Goal: Information Seeking & Learning: Learn about a topic

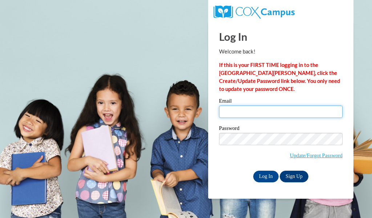
click at [244, 111] on input "Email" at bounding box center [281, 111] width 124 height 12
type input "drewl@kmsd.edu"
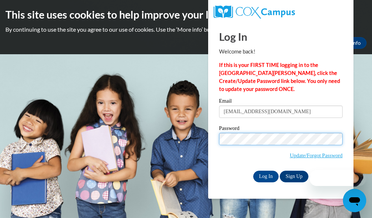
click at [253, 171] on input "Log In" at bounding box center [265, 177] width 25 height 12
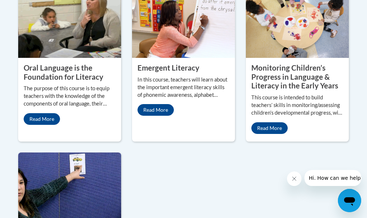
scroll to position [727, 0]
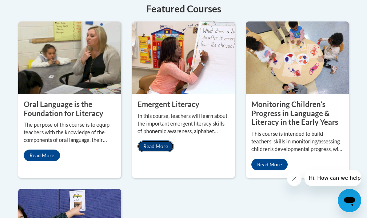
click at [149, 140] on link "Read More" at bounding box center [155, 146] width 36 height 12
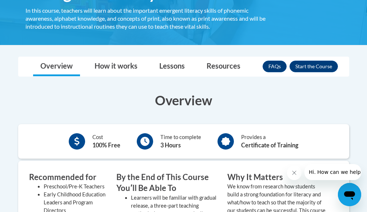
scroll to position [73, 0]
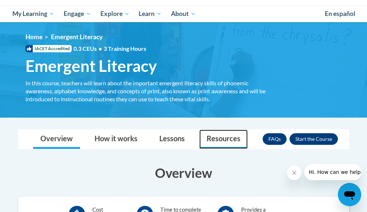
click at [214, 138] on link "Resources" at bounding box center [223, 139] width 48 height 19
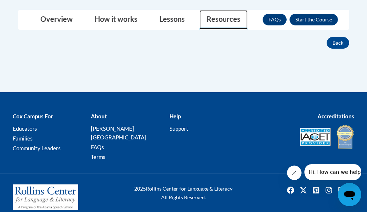
scroll to position [47, 0]
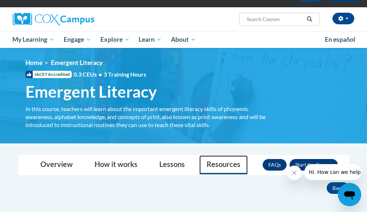
click at [216, 163] on link "Resources" at bounding box center [223, 165] width 48 height 19
click at [291, 171] on icon "Close message from company" at bounding box center [294, 173] width 6 height 6
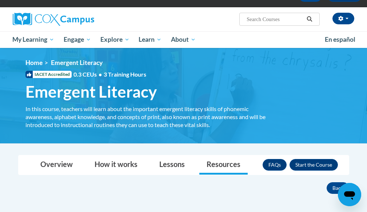
click at [216, 165] on link "Resources" at bounding box center [223, 165] width 48 height 19
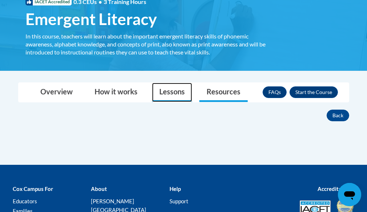
click at [168, 91] on link "Lessons" at bounding box center [172, 92] width 40 height 19
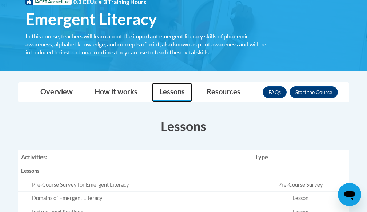
scroll to position [83, 0]
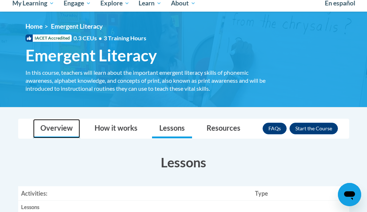
click at [56, 132] on link "Overview" at bounding box center [56, 128] width 47 height 19
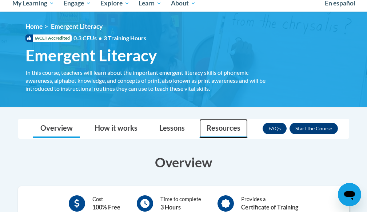
click at [215, 125] on link "Resources" at bounding box center [223, 128] width 48 height 19
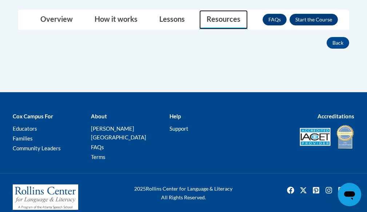
scroll to position [47, 0]
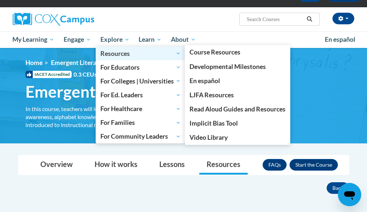
click at [112, 55] on span "Resources" at bounding box center [140, 53] width 80 height 9
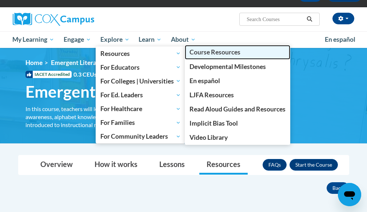
click at [217, 54] on span "Course Resources" at bounding box center [214, 52] width 51 height 8
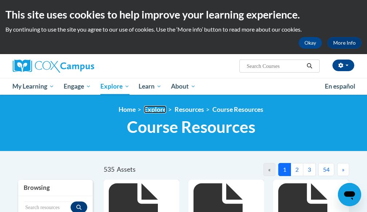
click at [155, 108] on link "Explore" at bounding box center [155, 110] width 22 height 8
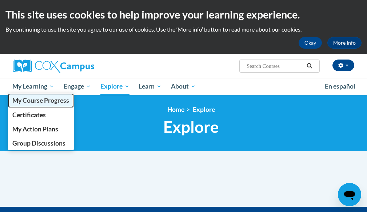
click at [44, 104] on span "My Course Progress" at bounding box center [40, 101] width 57 height 8
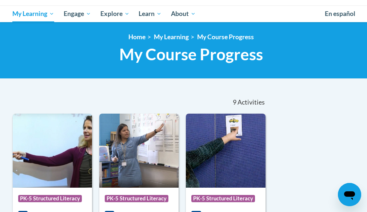
scroll to position [36, 0]
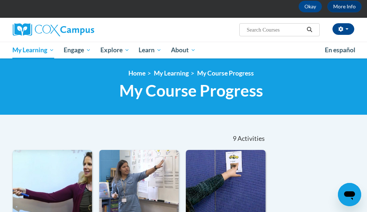
click at [272, 29] on input "Search..." at bounding box center [275, 29] width 58 height 9
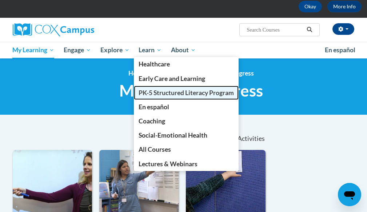
click at [152, 94] on span "PK-5 Structured Literacy Program" at bounding box center [186, 93] width 95 height 8
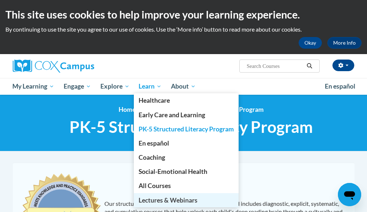
scroll to position [73, 0]
